Goal: Transaction & Acquisition: Purchase product/service

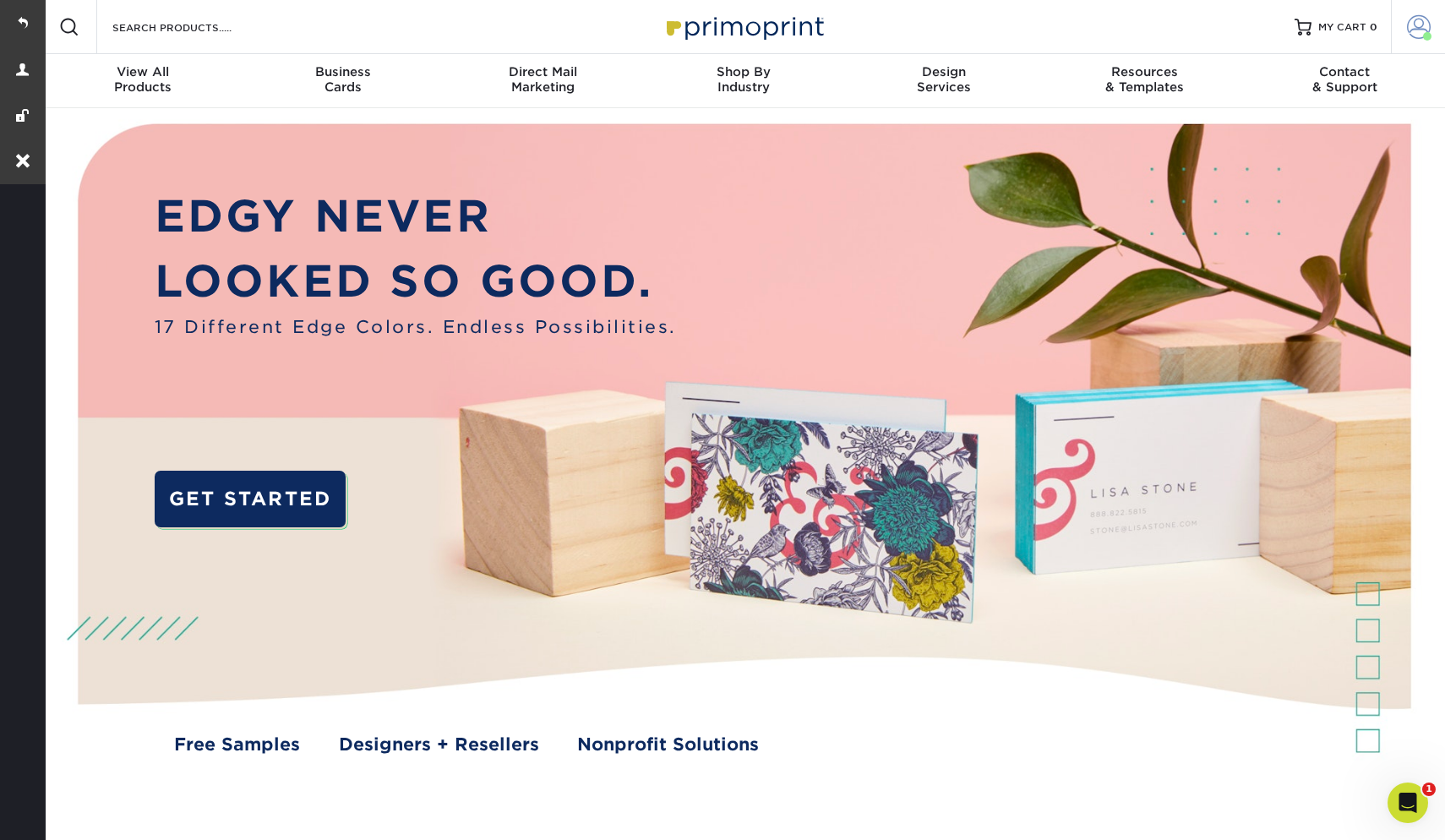
click at [1411, 20] on span at bounding box center [1419, 27] width 24 height 24
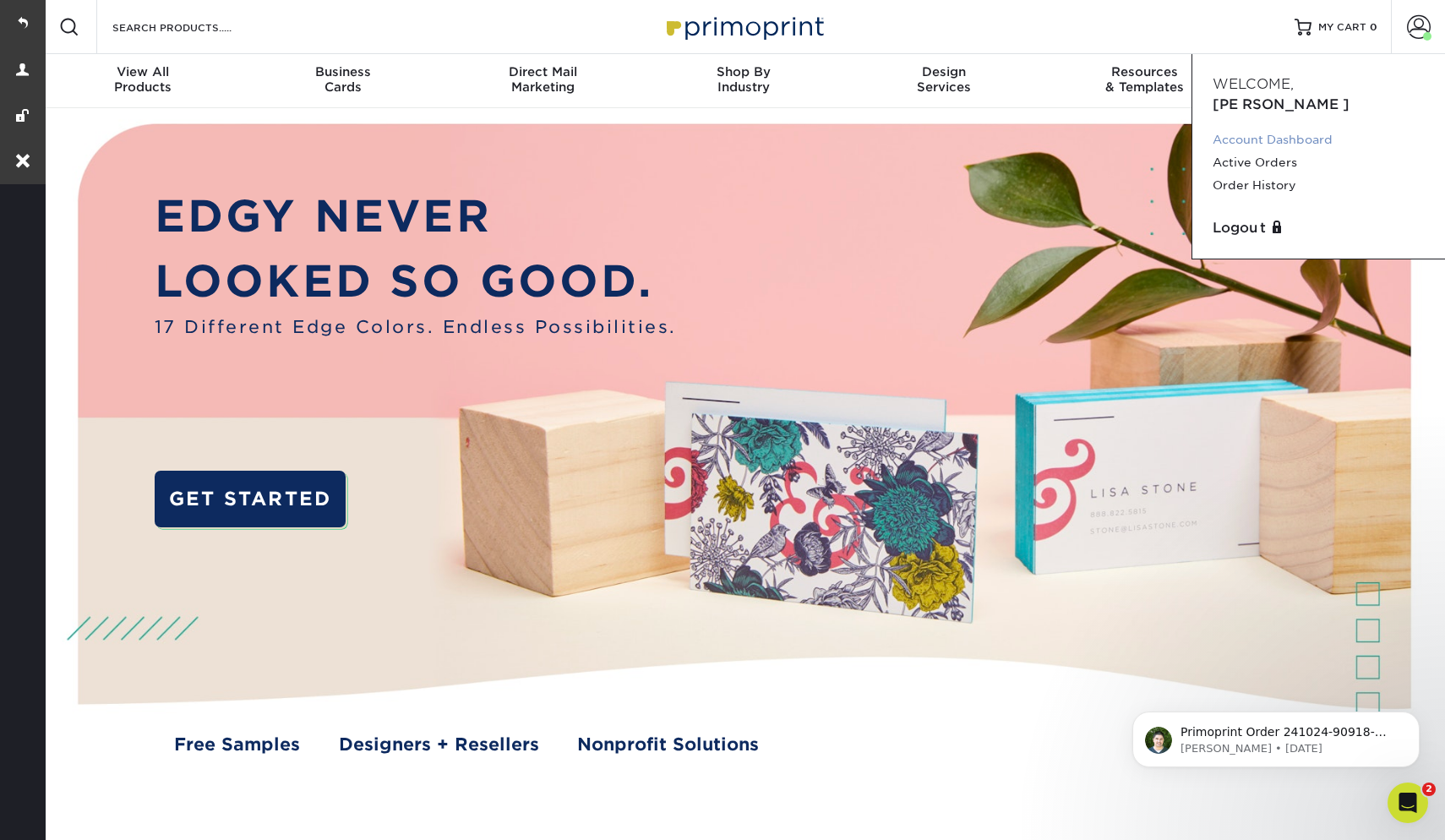
click at [1253, 128] on link "Account Dashboard" at bounding box center [1319, 139] width 213 height 23
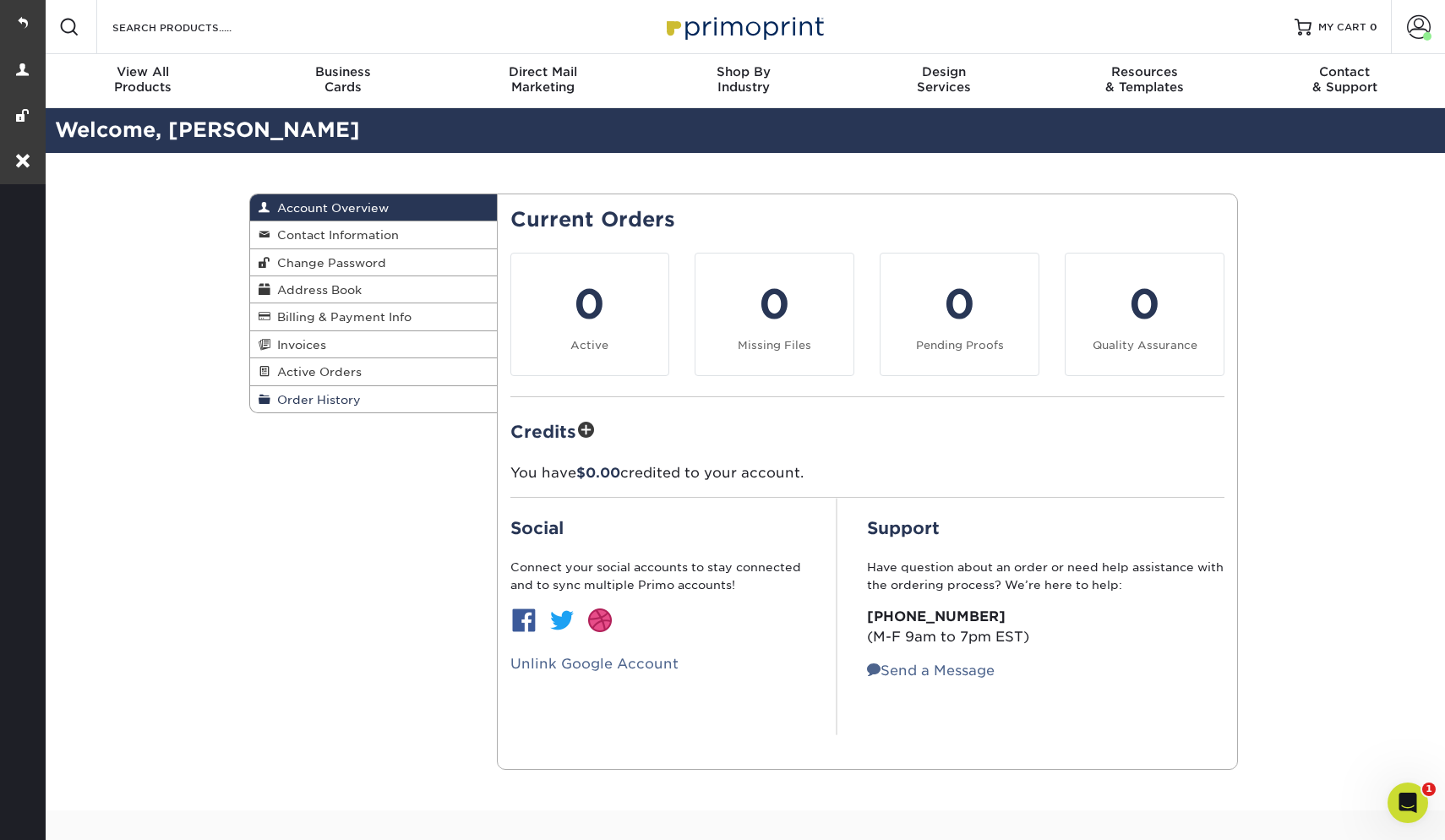
click at [305, 395] on span "Order History" at bounding box center [316, 400] width 91 height 14
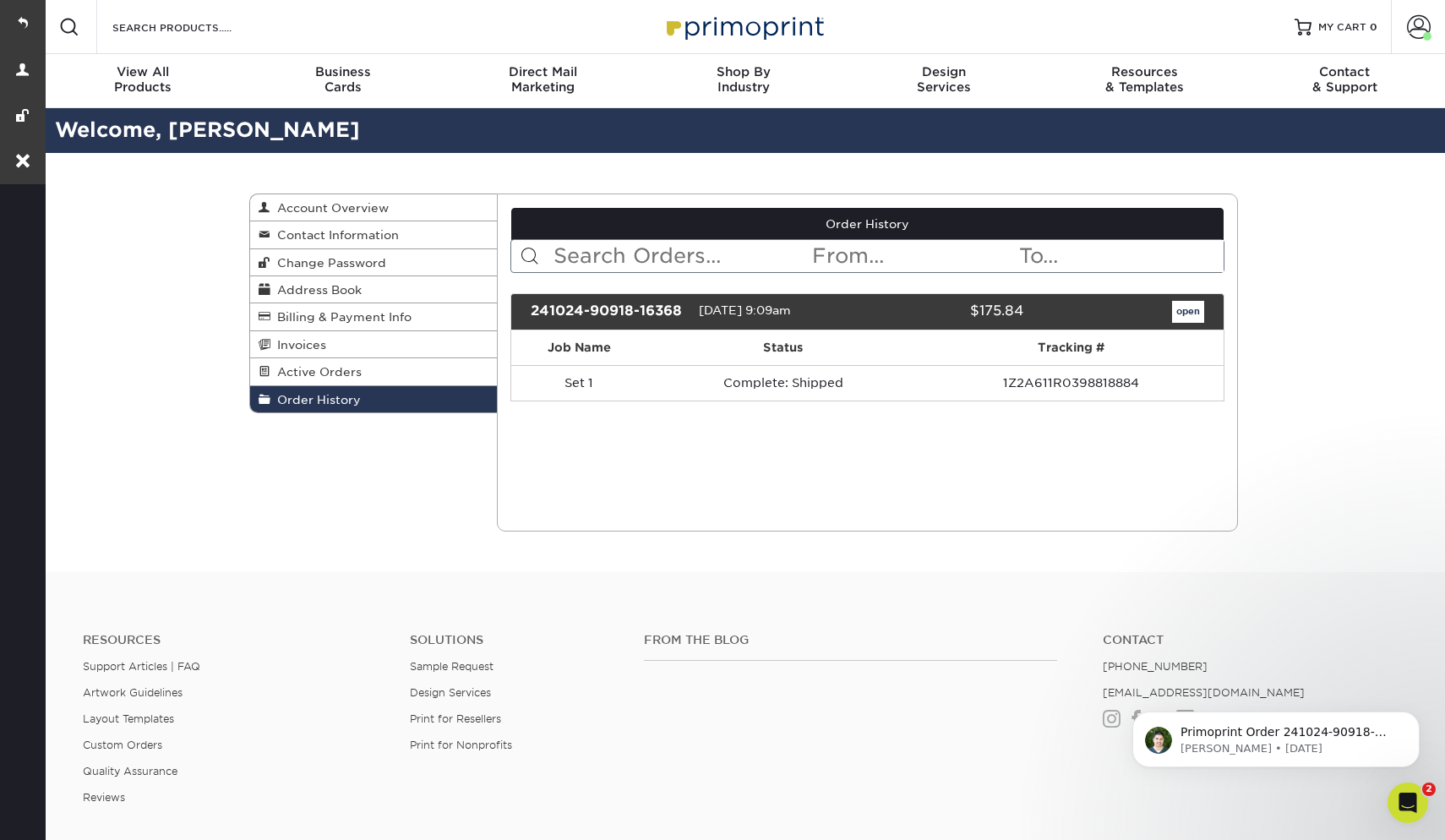
click at [1193, 309] on link "open" at bounding box center [1188, 311] width 32 height 22
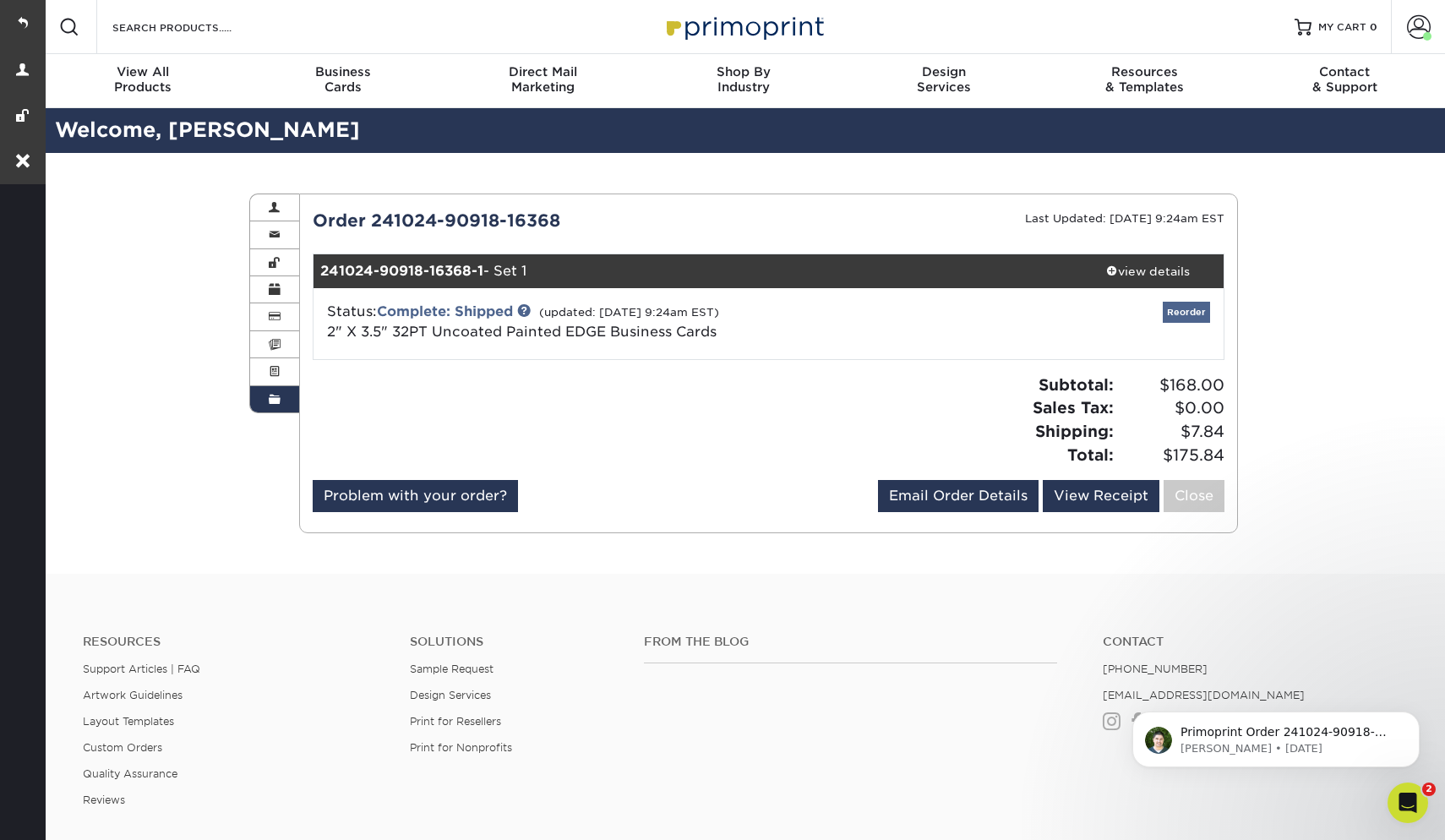
click at [1193, 315] on link "Reorder" at bounding box center [1186, 311] width 47 height 21
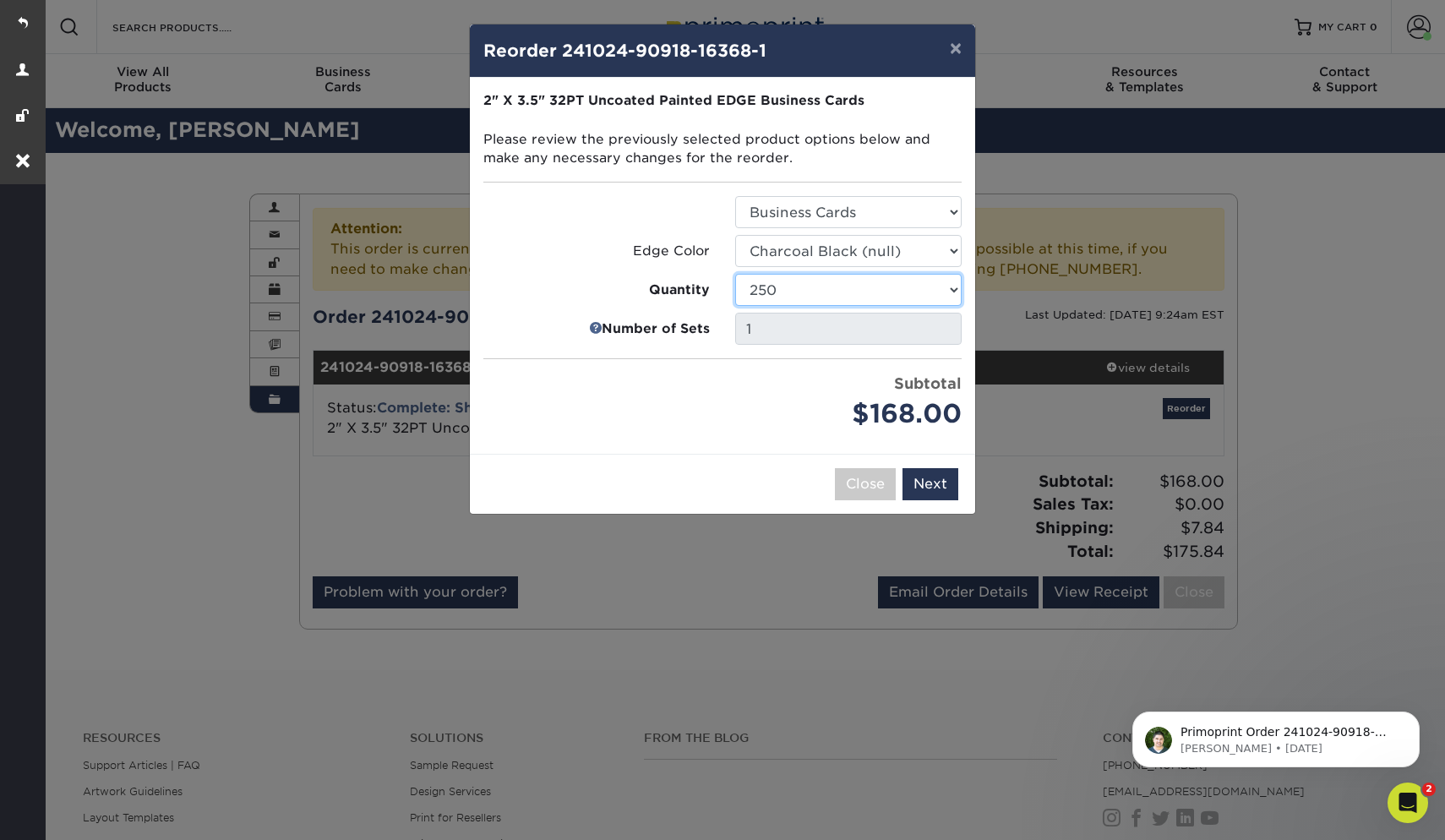
select select "f593fda3-2d5c-4b9e-9c2c-6197b899ae74"
click at [929, 485] on button "Next" at bounding box center [930, 483] width 55 height 32
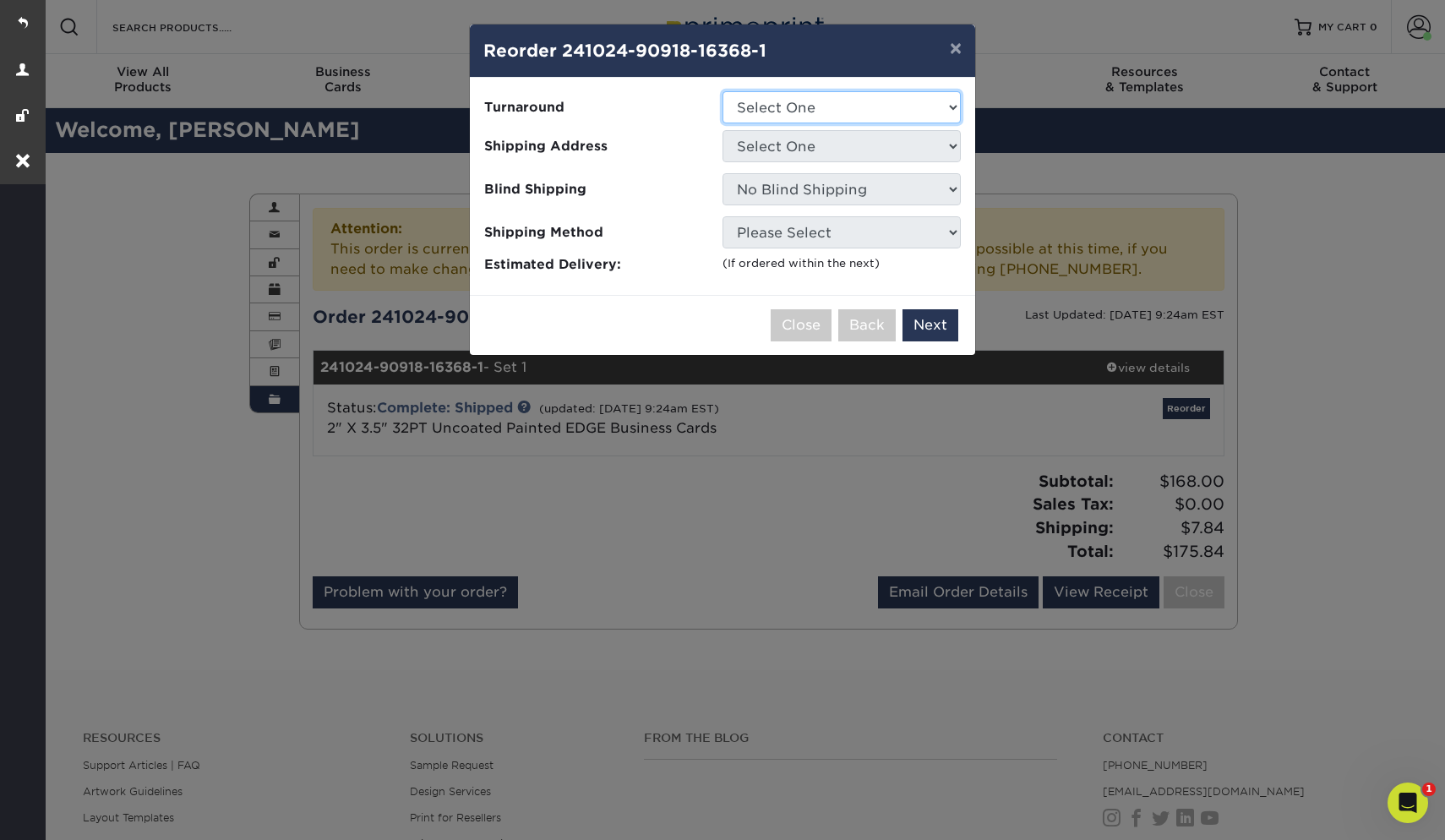
select select "31d45b01-d4a6-4b39-b84d-4391606115ca"
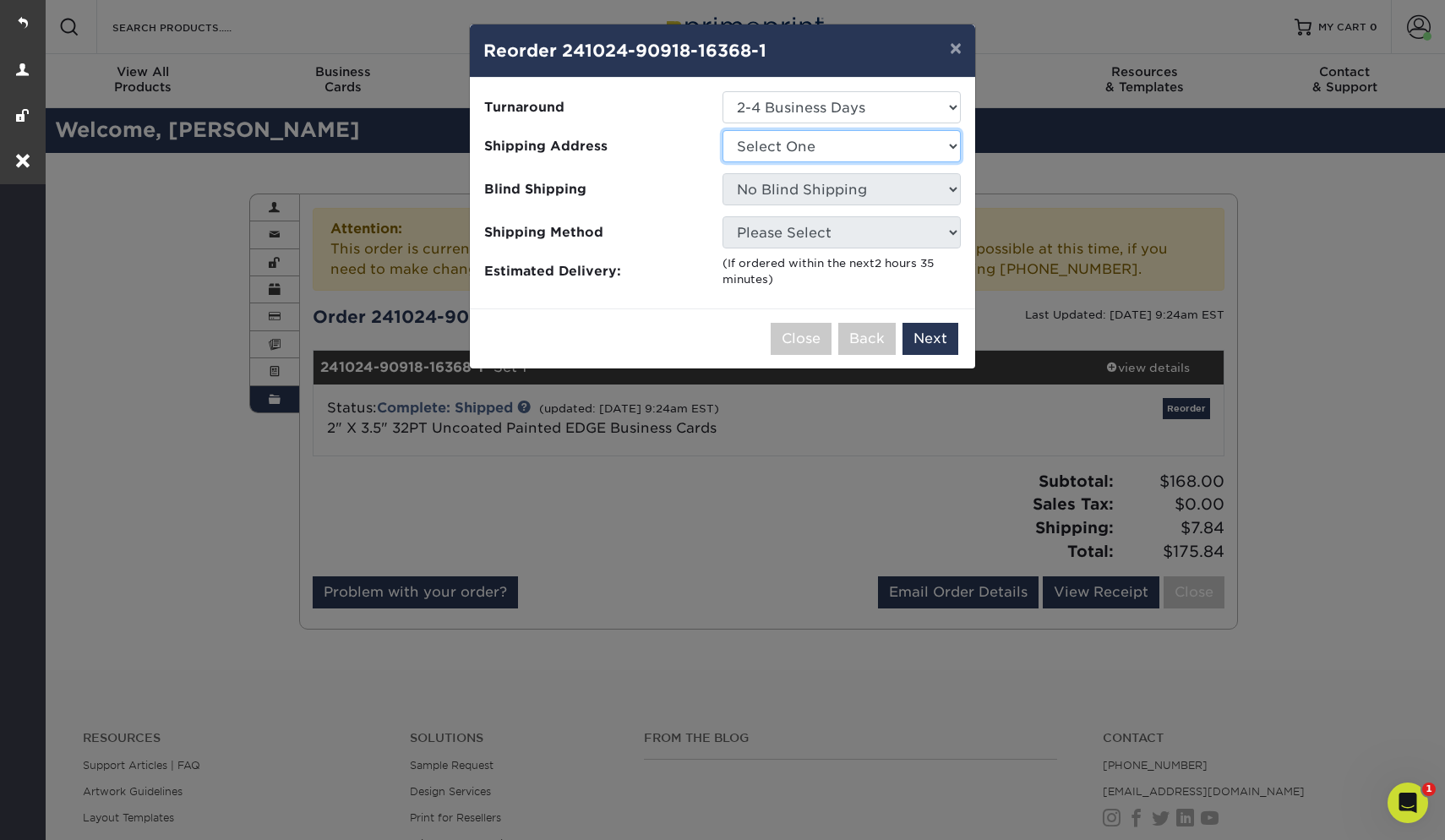
select select "275511"
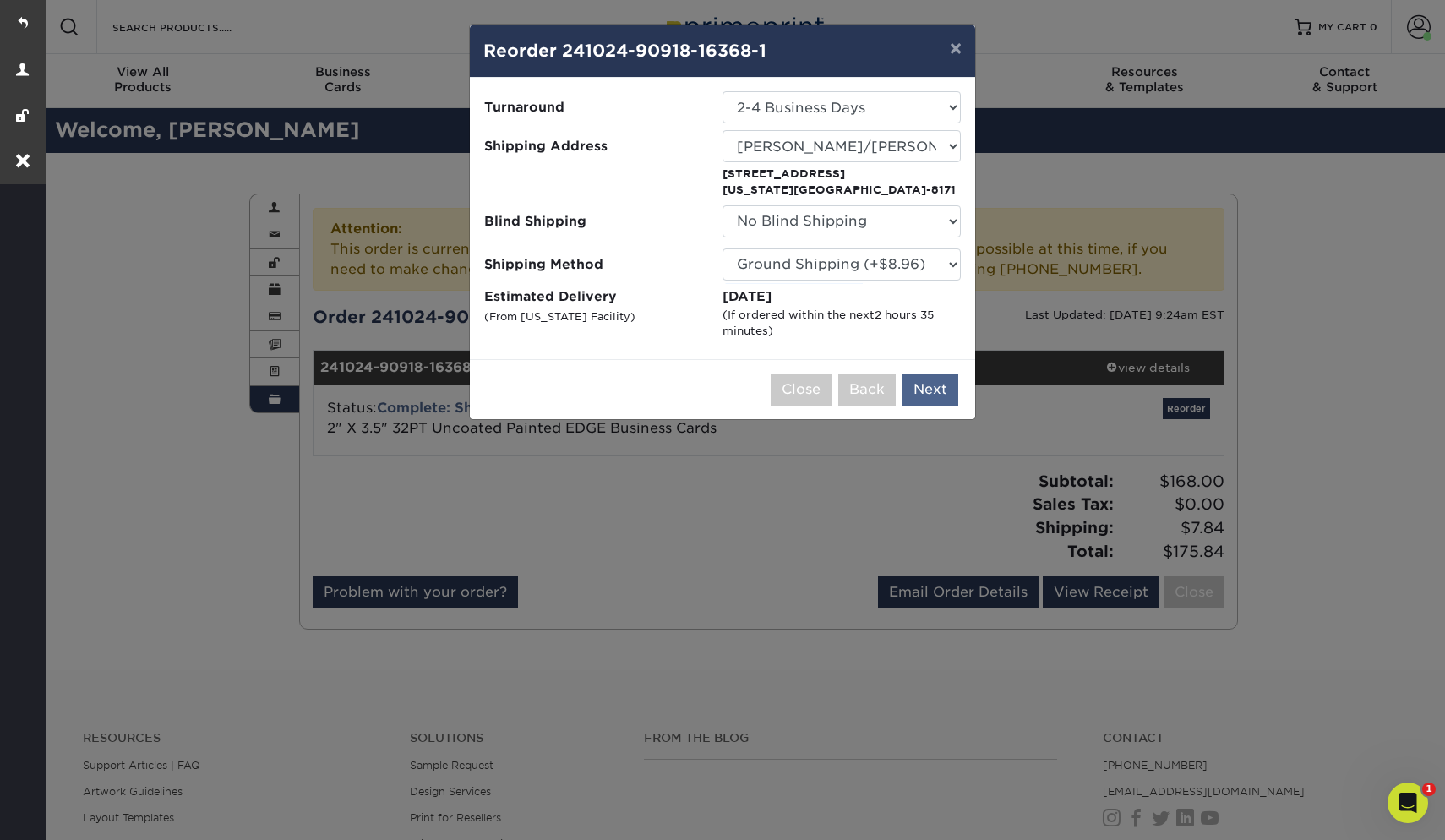
click at [920, 385] on button "Next" at bounding box center [930, 389] width 55 height 32
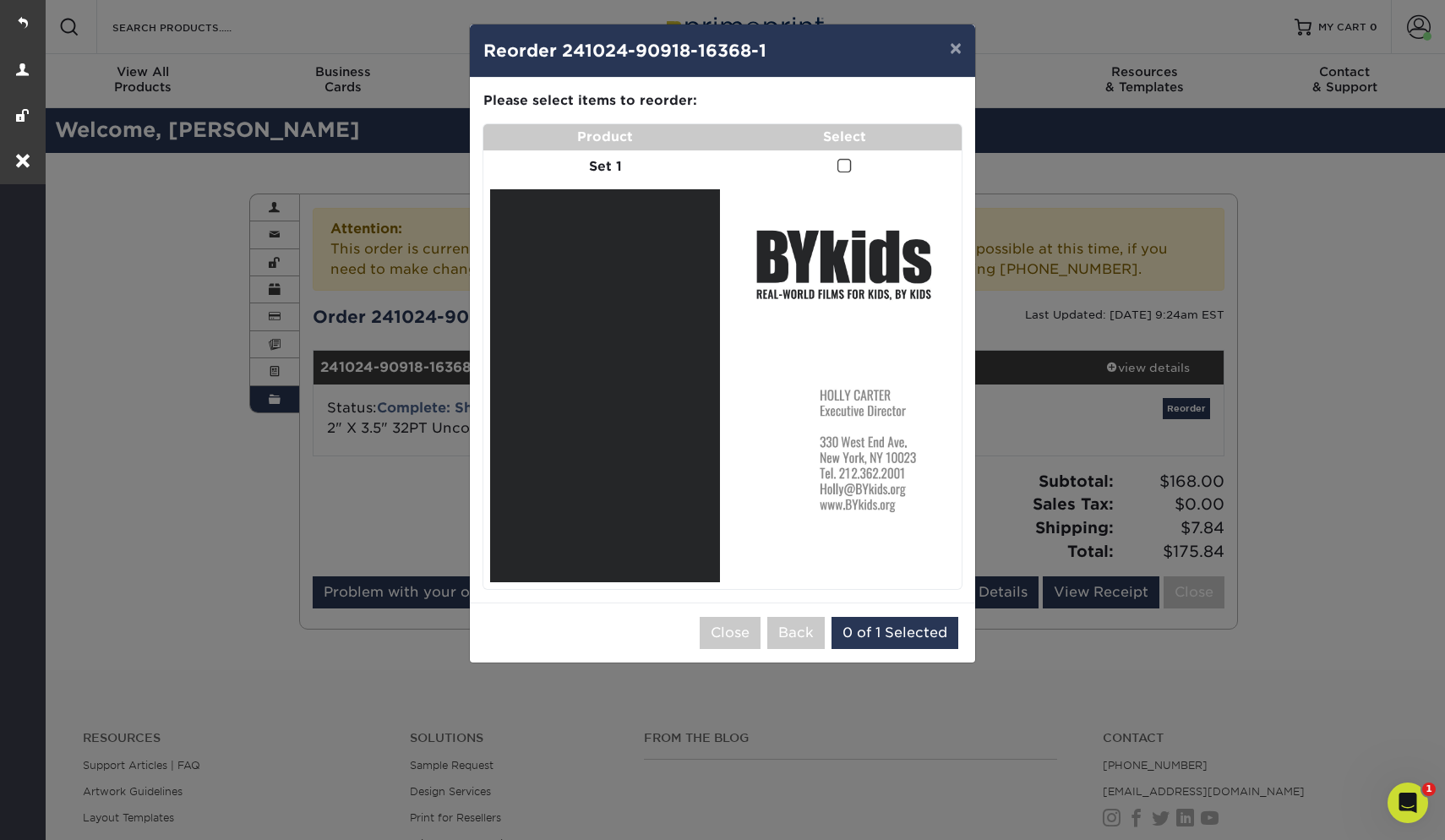
click at [843, 161] on span at bounding box center [845, 166] width 15 height 16
click at [0, 0] on input "checkbox" at bounding box center [0, 0] width 0 height 0
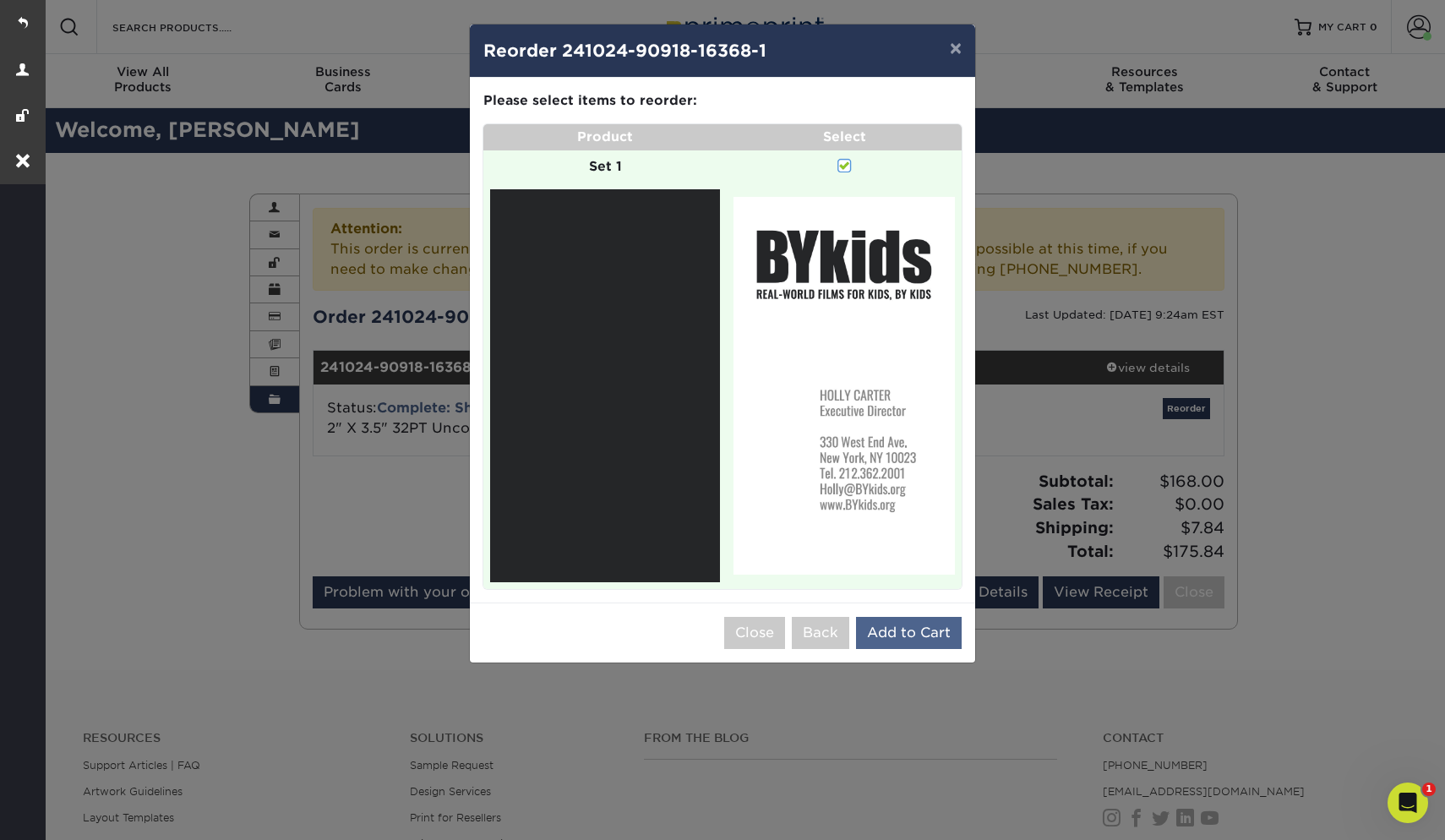
click at [923, 618] on button "Add to Cart" at bounding box center [909, 632] width 105 height 32
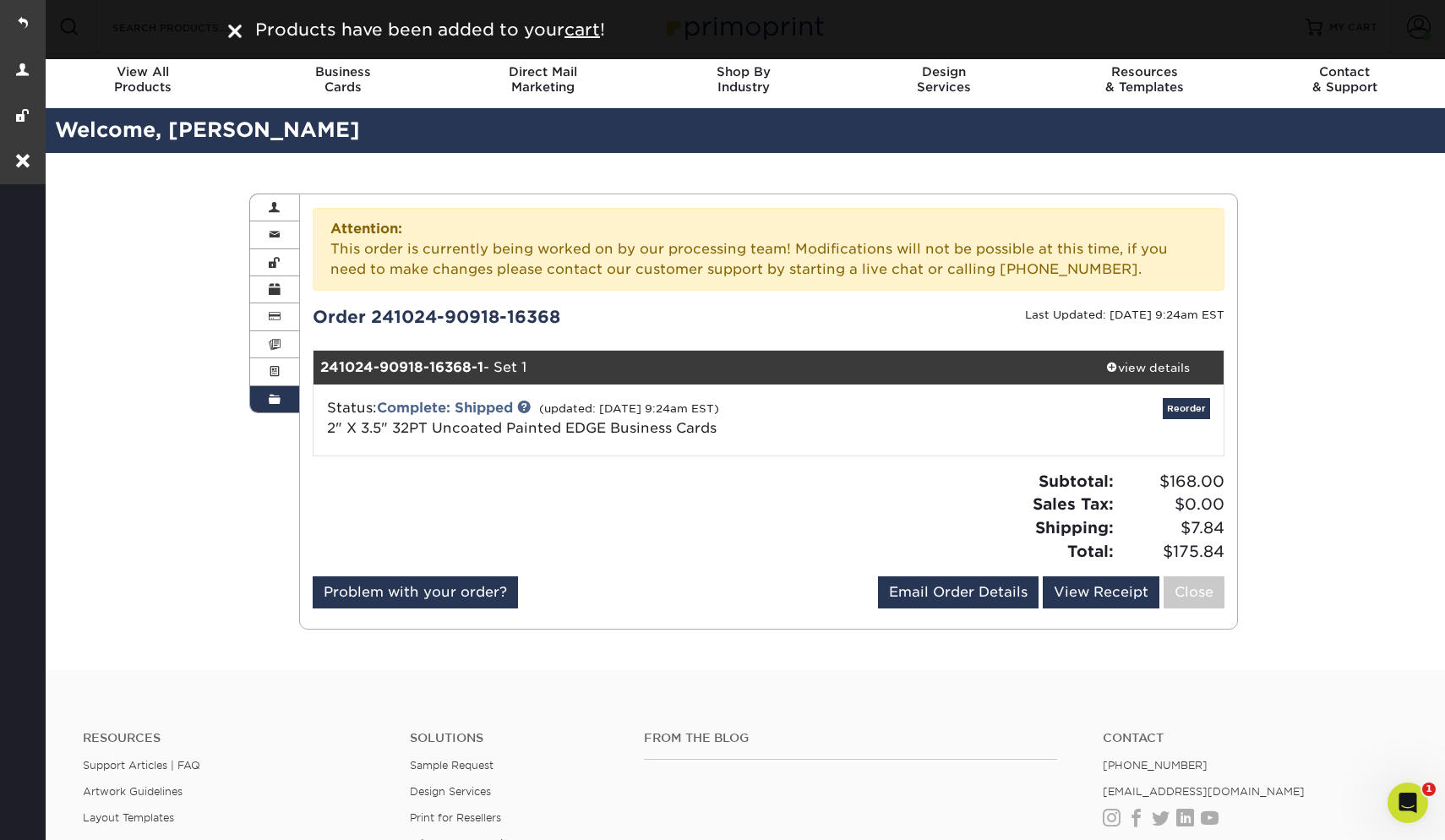
click at [1271, 174] on div "Order History Account Overview Contact Information Change Password Address Book…" at bounding box center [744, 410] width 1403 height 517
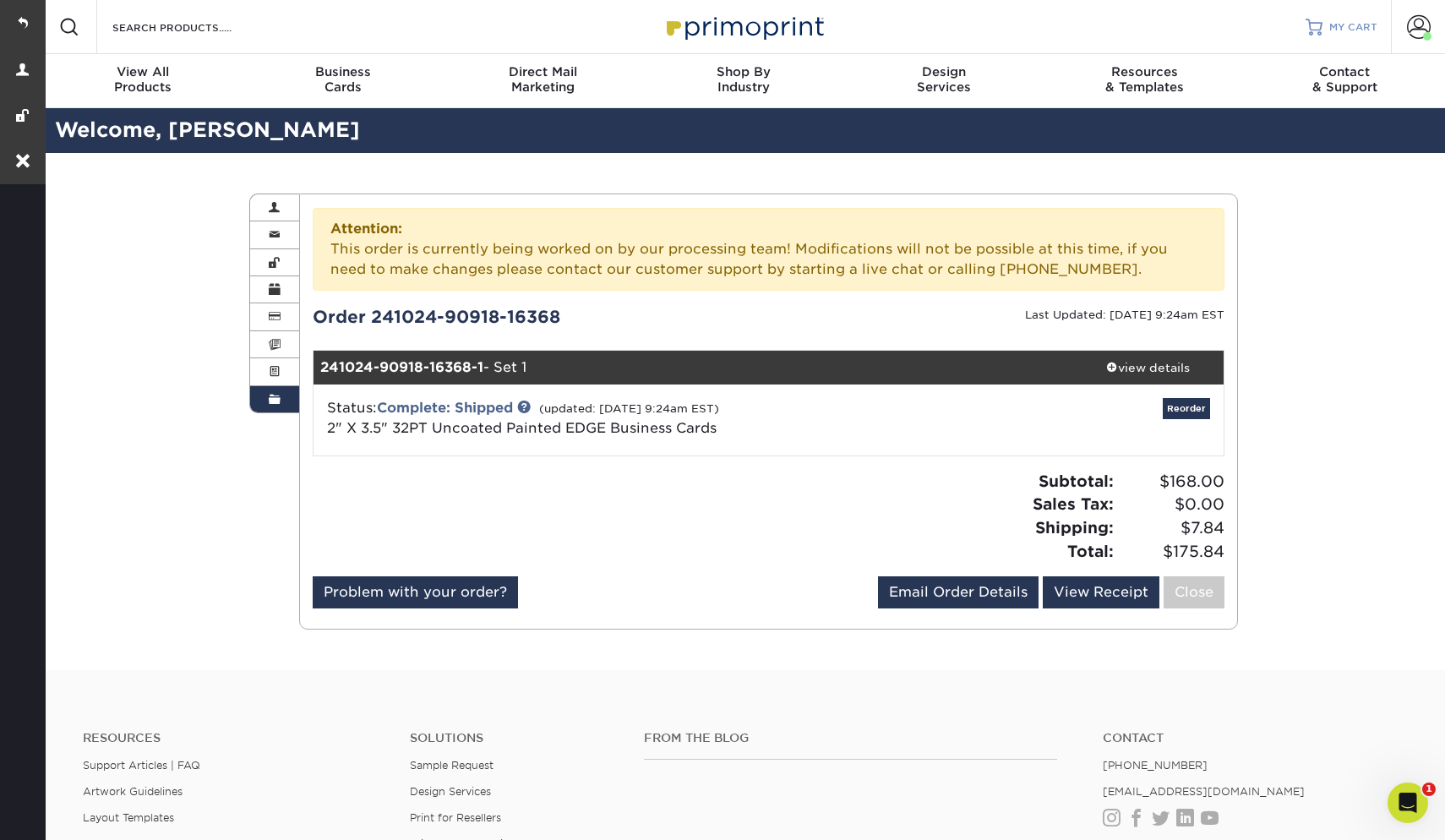
click at [1343, 20] on span "MY CART" at bounding box center [1353, 27] width 48 height 15
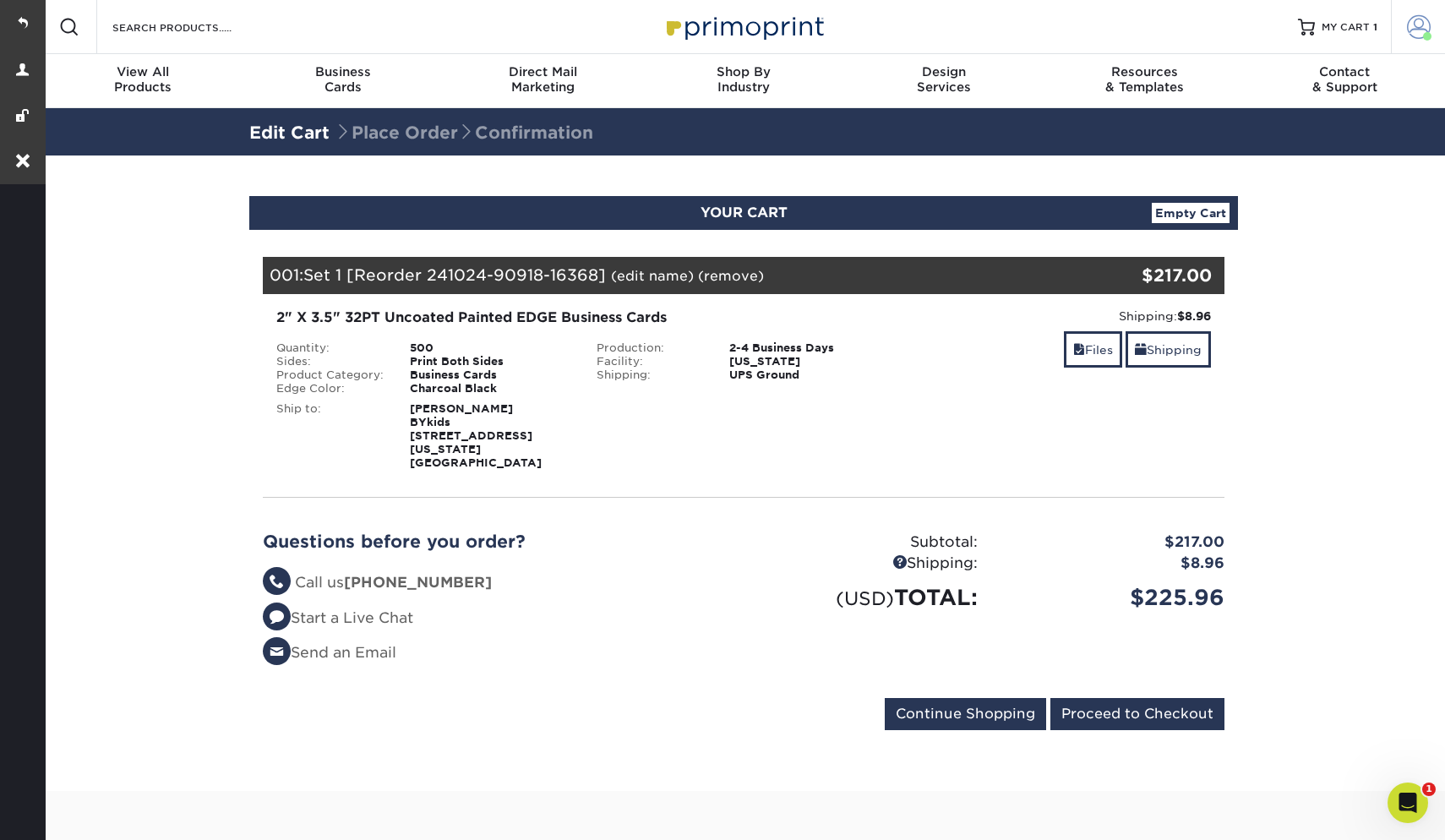
click at [1412, 25] on span at bounding box center [1419, 27] width 24 height 24
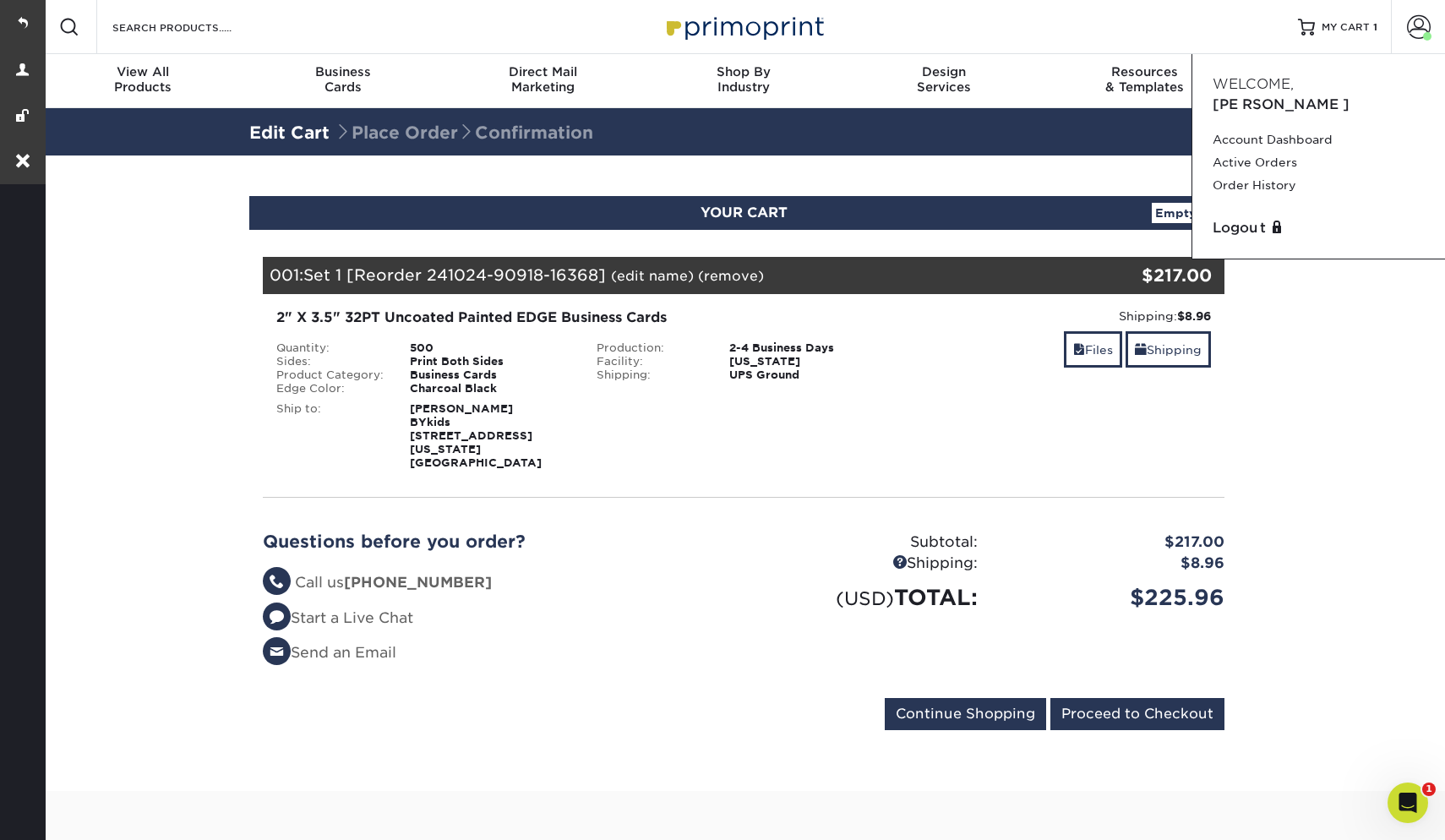
click at [1353, 356] on section "YOUR CART Empty Cart Your Cart is Empty View Account Active Orders Order Histor…" at bounding box center [744, 473] width 1403 height 636
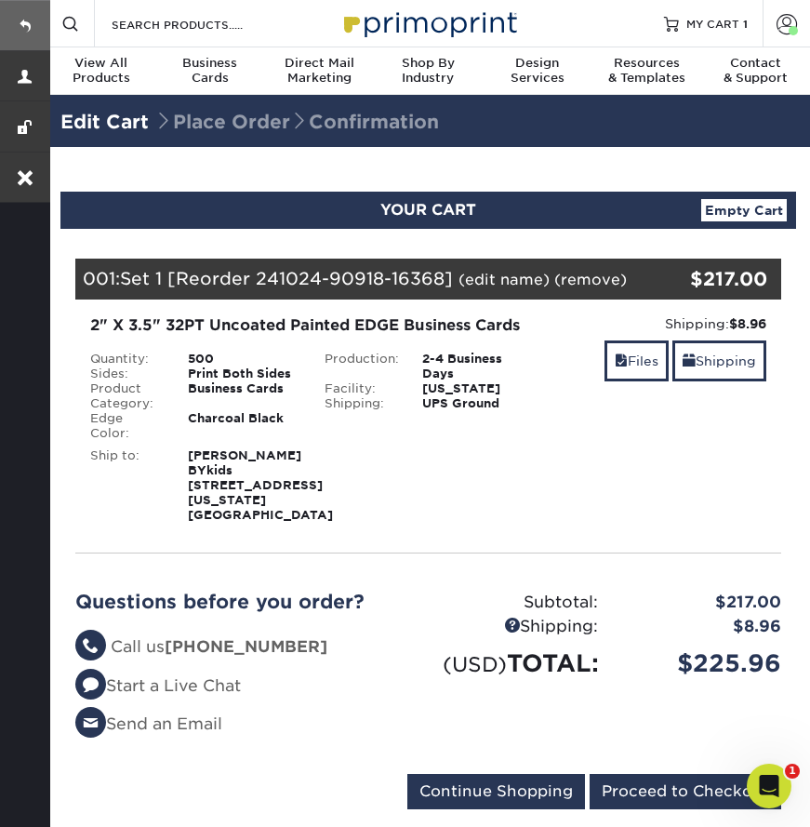
click at [15, 19] on link at bounding box center [25, 25] width 50 height 50
